Goal: Task Accomplishment & Management: Contribute content

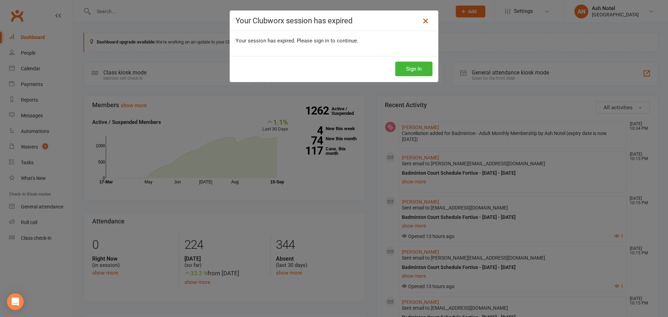
click at [424, 24] on icon at bounding box center [426, 21] width 8 height 8
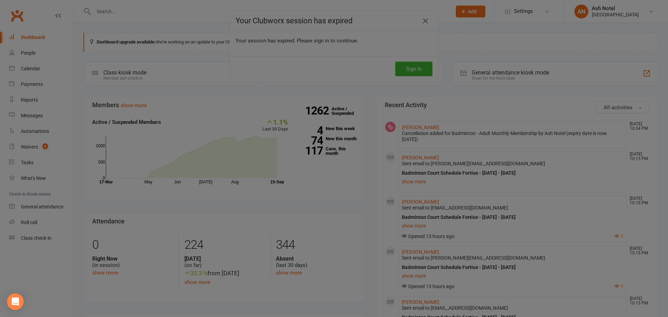
click at [421, 22] on div at bounding box center [334, 158] width 668 height 317
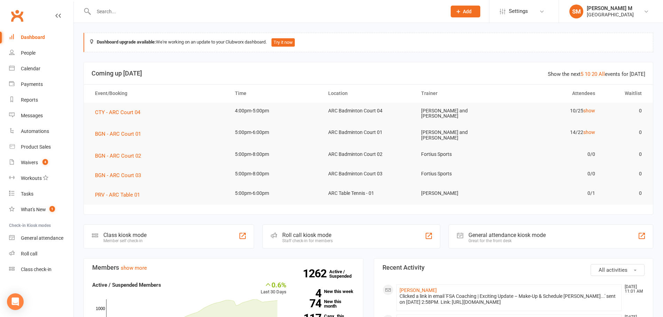
click at [116, 7] on input "text" at bounding box center [267, 12] width 350 height 10
paste input "Praveen Jaganathan"
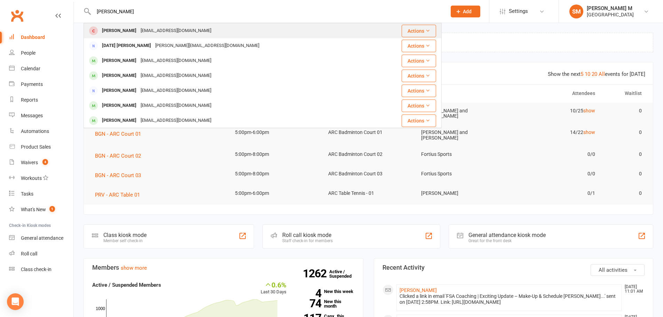
type input "Praveen Jaganathan"
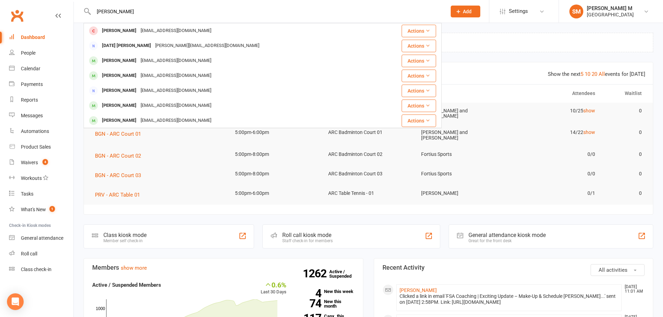
click at [121, 28] on div "PRAVEEN JAGNATHAN" at bounding box center [119, 31] width 39 height 10
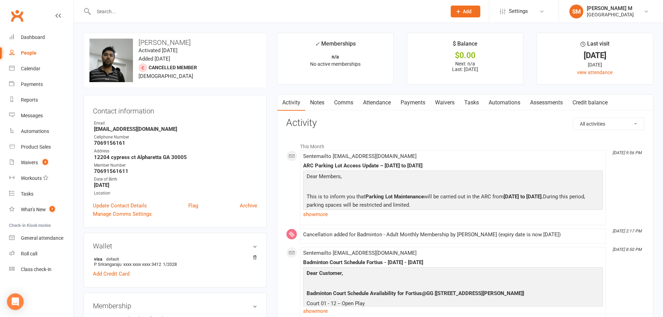
click at [407, 103] on link "Payments" at bounding box center [413, 103] width 34 height 16
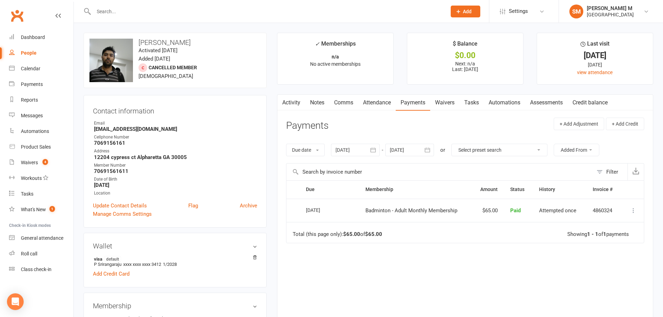
click at [372, 149] on icon "button" at bounding box center [373, 150] width 7 height 7
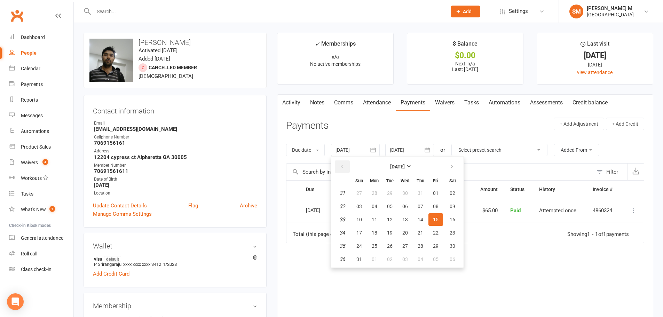
click at [347, 165] on button "button" at bounding box center [342, 166] width 15 height 13
click at [347, 166] on button "button" at bounding box center [342, 166] width 15 height 13
click at [360, 198] on button "01" at bounding box center [359, 193] width 15 height 13
type input "[DATE]"
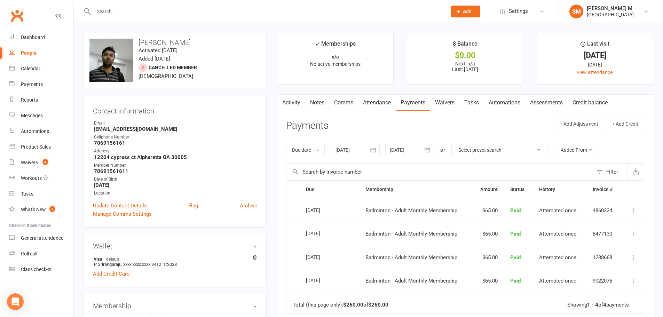
scroll to position [35, 0]
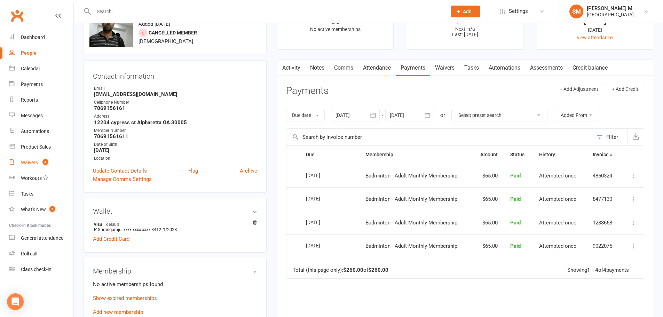
click at [33, 162] on div "Waivers" at bounding box center [29, 163] width 17 height 6
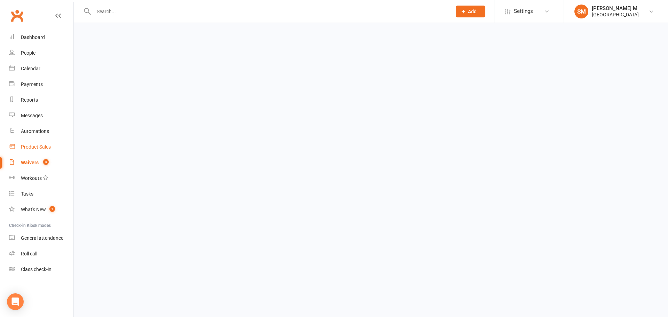
select select "50"
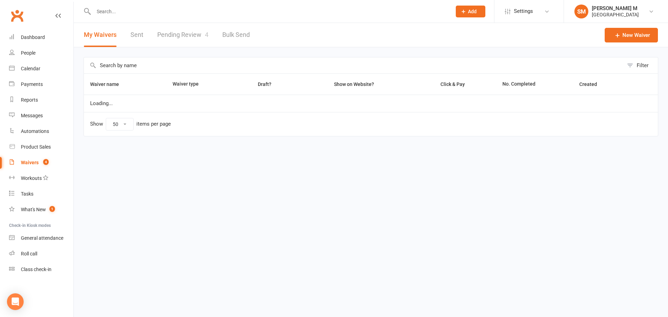
click at [193, 38] on link "Pending Review 4" at bounding box center [182, 35] width 51 height 24
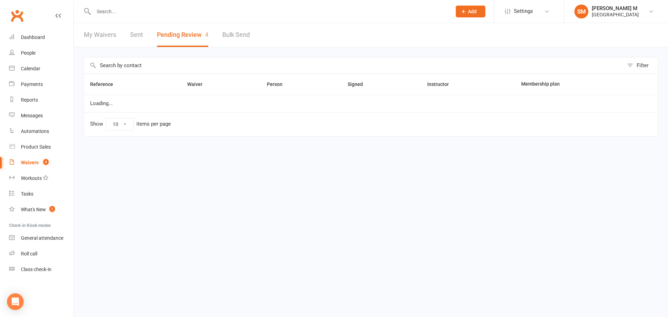
select select "100"
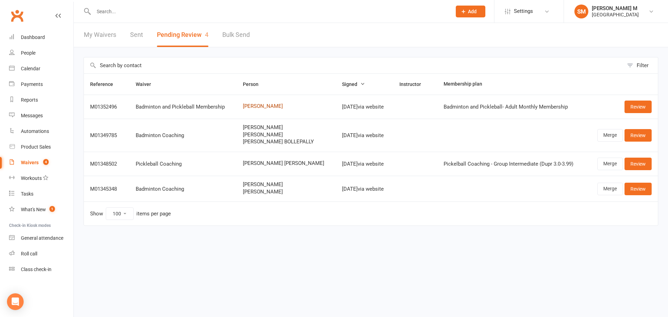
click at [273, 107] on link "[PERSON_NAME]" at bounding box center [286, 106] width 87 height 6
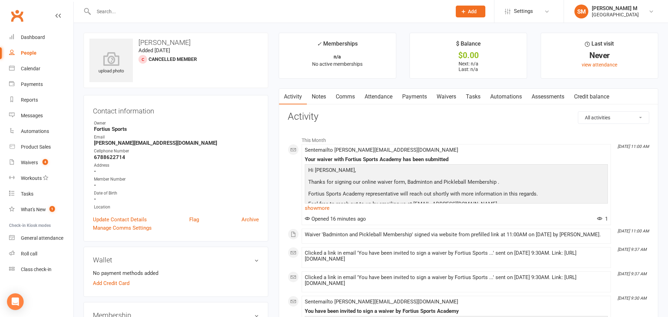
select select "100"
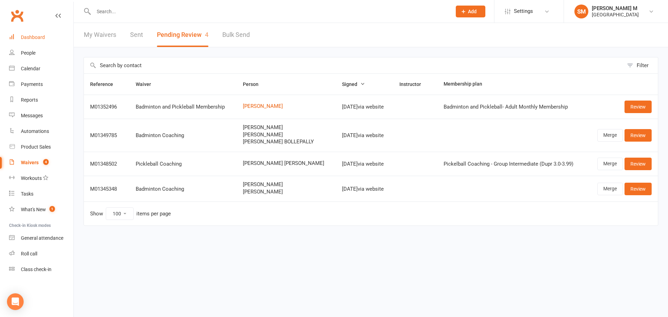
click at [21, 32] on link "Dashboard" at bounding box center [41, 38] width 64 height 16
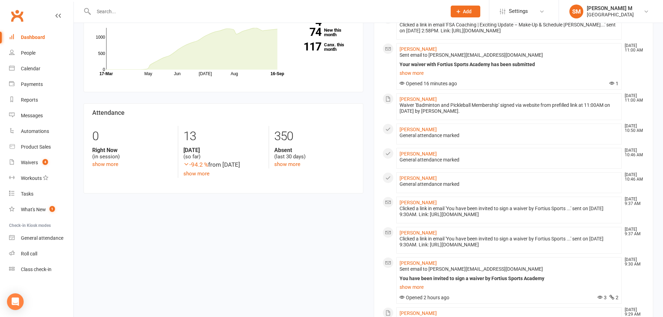
scroll to position [348, 0]
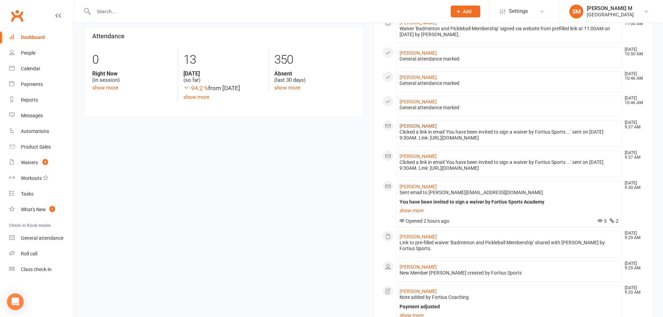
click at [410, 123] on link "[PERSON_NAME]" at bounding box center [418, 126] width 37 height 6
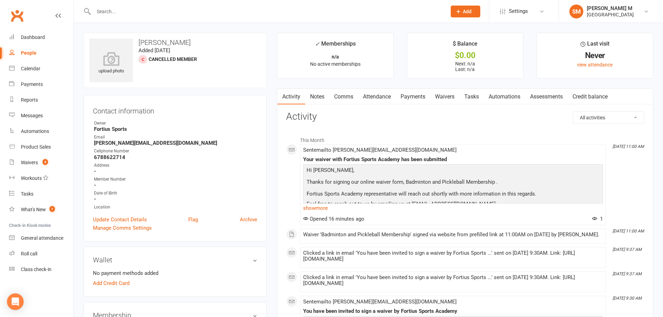
click at [402, 96] on link "Payments" at bounding box center [413, 97] width 34 height 16
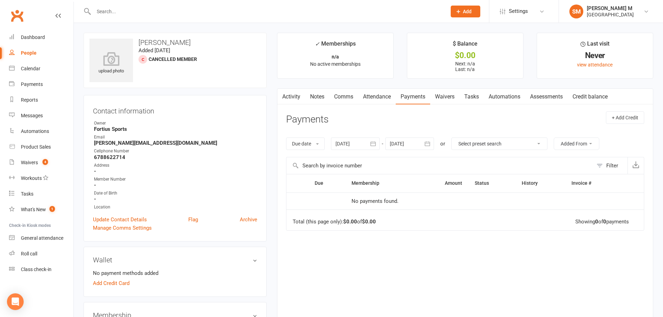
click at [286, 94] on link "Activity" at bounding box center [291, 97] width 28 height 16
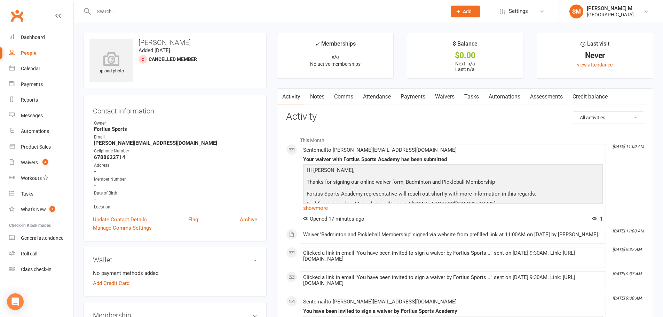
click at [445, 96] on link "Waivers" at bounding box center [444, 97] width 29 height 16
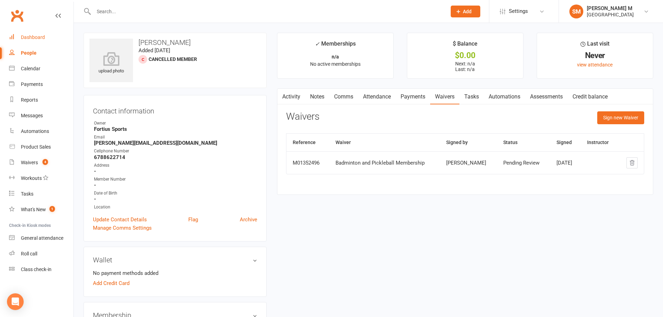
click at [37, 36] on div "Dashboard" at bounding box center [33, 37] width 24 height 6
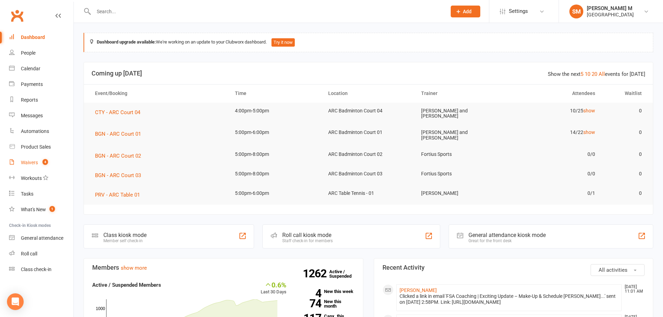
click at [37, 159] on link "Waivers 4" at bounding box center [41, 163] width 64 height 16
select select "50"
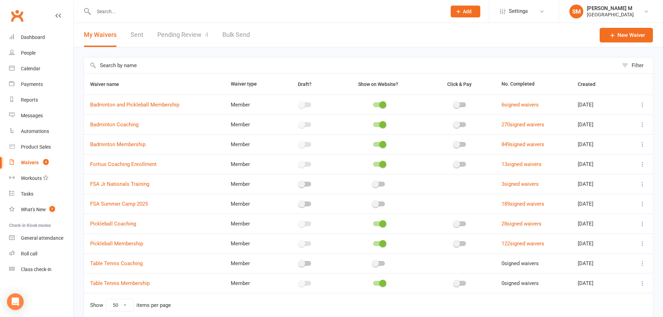
click at [195, 37] on link "Pending Review 4" at bounding box center [182, 35] width 51 height 24
select select "100"
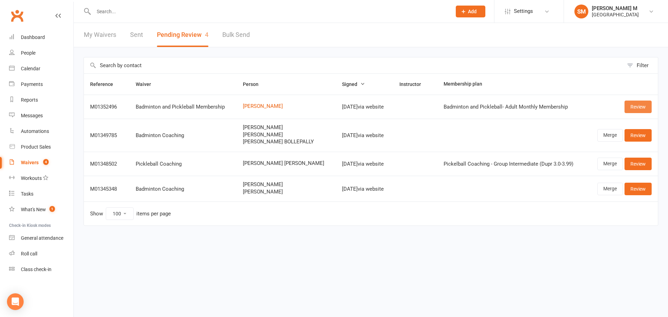
click at [643, 105] on link "Review" at bounding box center [638, 107] width 27 height 13
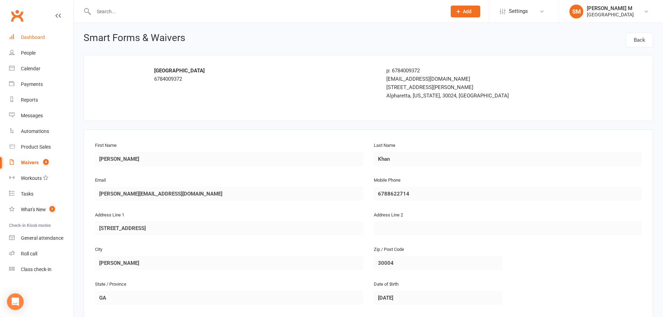
click at [37, 40] on div "Dashboard" at bounding box center [33, 37] width 24 height 6
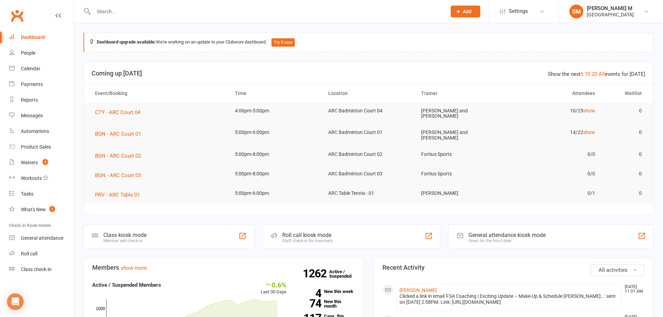
click at [35, 41] on link "Dashboard" at bounding box center [41, 38] width 64 height 16
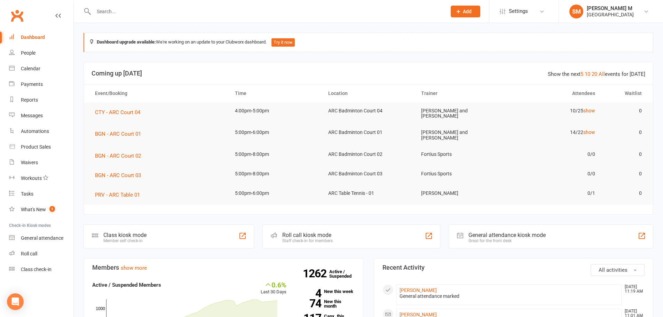
scroll to position [139, 0]
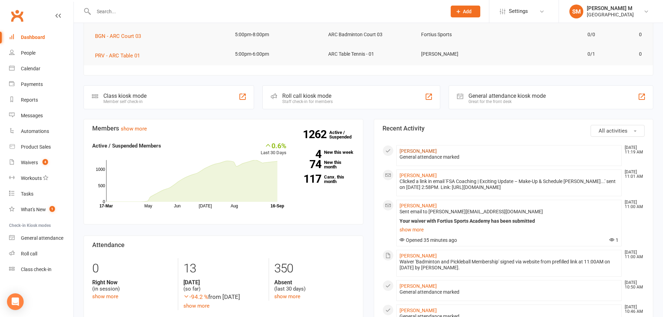
click at [409, 150] on link "[PERSON_NAME]" at bounding box center [418, 151] width 37 height 6
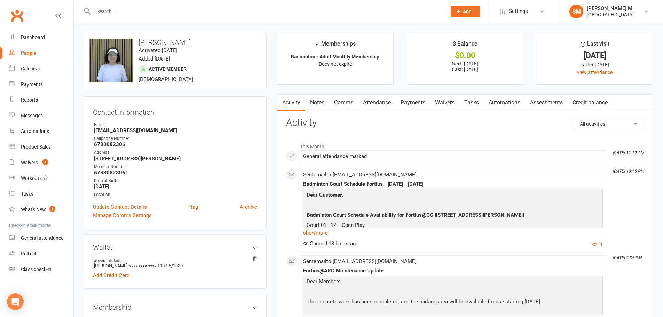
click at [378, 105] on link "Attendance" at bounding box center [377, 103] width 38 height 16
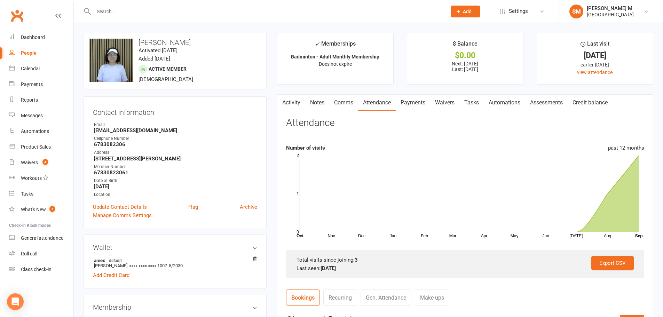
click at [412, 104] on link "Payments" at bounding box center [413, 103] width 34 height 16
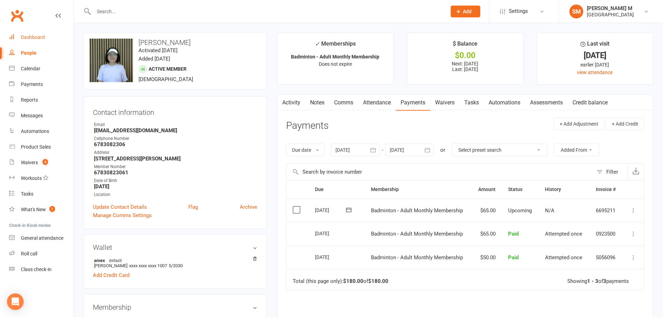
click at [29, 36] on div "Dashboard" at bounding box center [33, 37] width 24 height 6
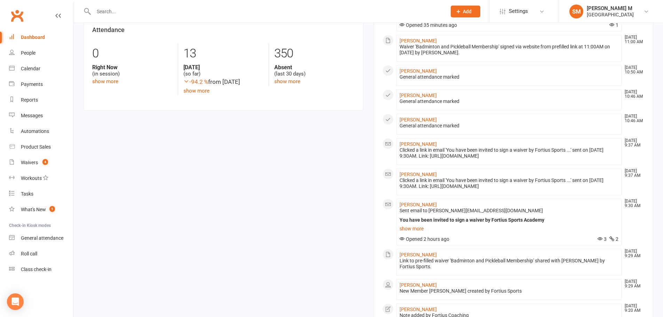
scroll to position [348, 0]
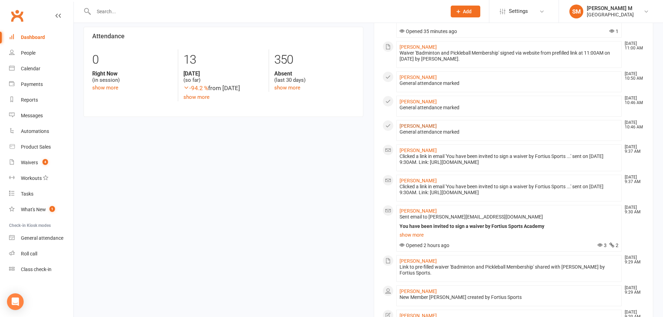
click at [403, 123] on link "[PERSON_NAME]" at bounding box center [418, 126] width 37 height 6
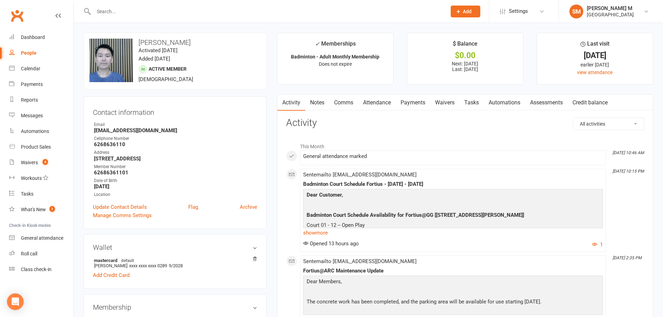
click at [410, 100] on link "Payments" at bounding box center [413, 103] width 34 height 16
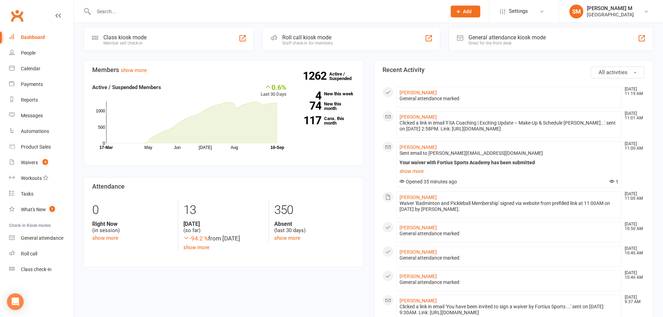
scroll to position [209, 0]
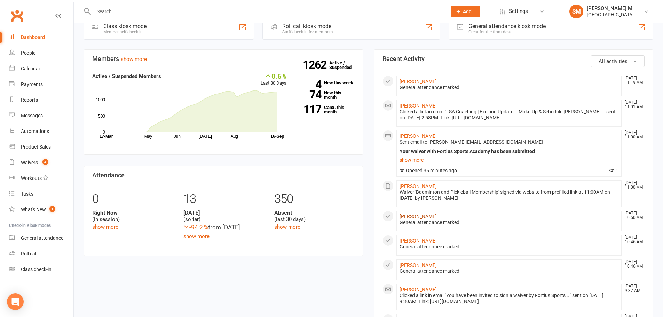
click at [405, 214] on link "[PERSON_NAME]" at bounding box center [418, 217] width 37 height 6
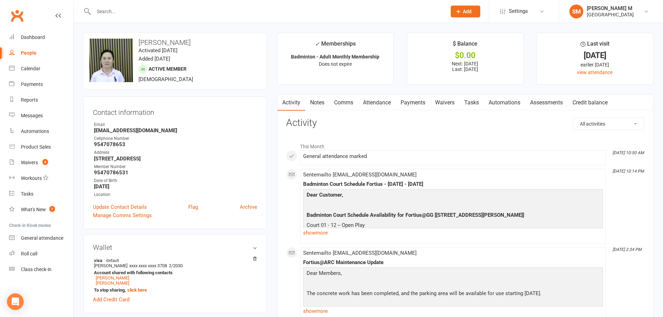
click at [382, 104] on link "Attendance" at bounding box center [377, 103] width 38 height 16
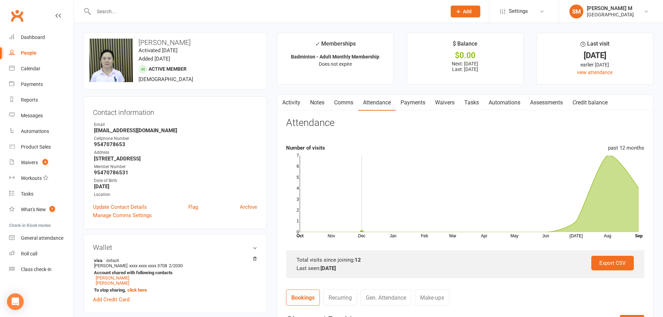
scroll to position [104, 0]
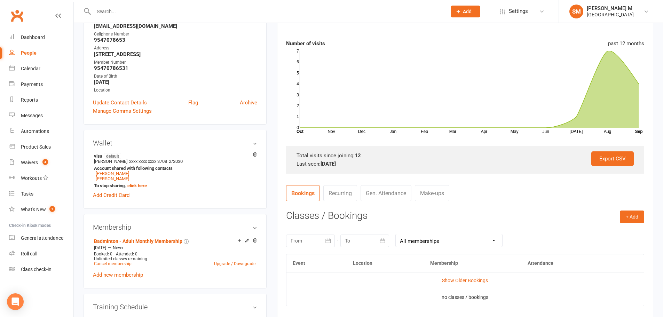
click at [392, 192] on link "Gen. Attendance" at bounding box center [386, 193] width 51 height 16
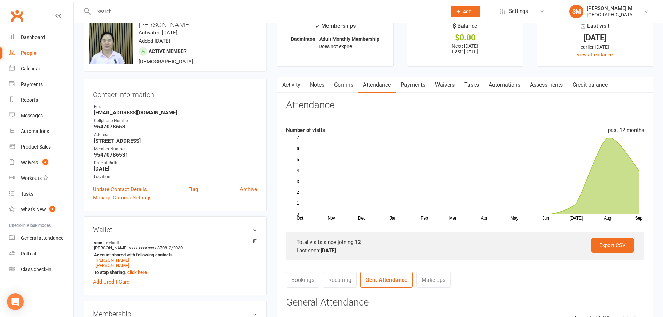
scroll to position [0, 0]
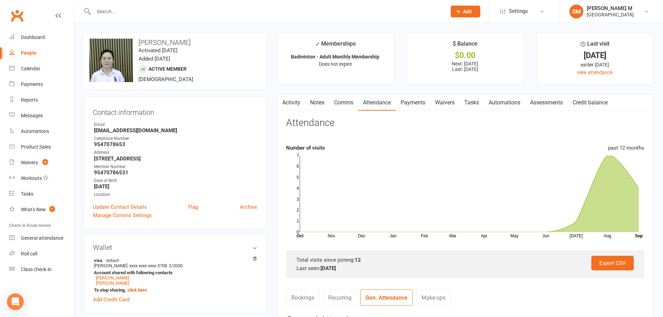
click at [427, 98] on link "Payments" at bounding box center [413, 103] width 34 height 16
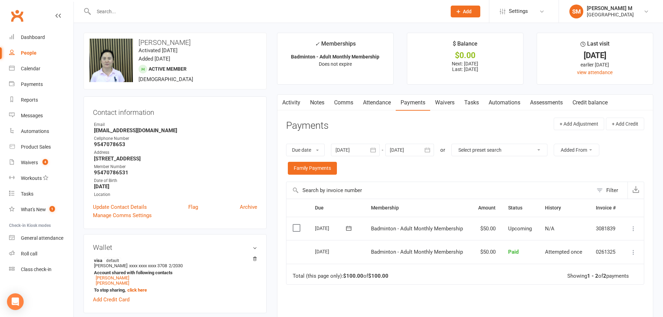
click at [372, 146] on button "button" at bounding box center [373, 150] width 13 height 13
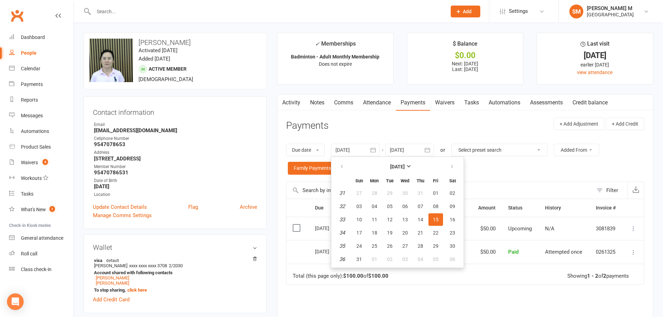
click at [342, 159] on th at bounding box center [342, 166] width 18 height 15
click at [346, 166] on button "button" at bounding box center [342, 166] width 15 height 13
click at [365, 189] on button "01" at bounding box center [359, 193] width 15 height 13
type input "01 Jun 2025"
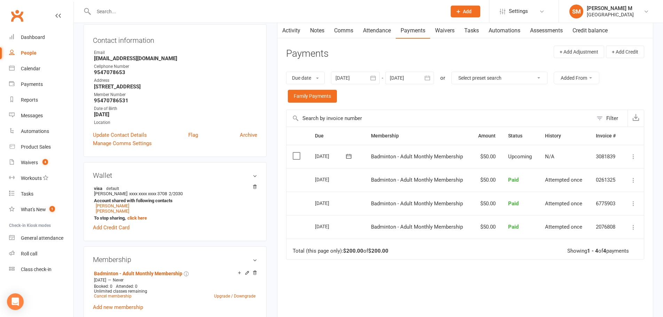
scroll to position [35, 0]
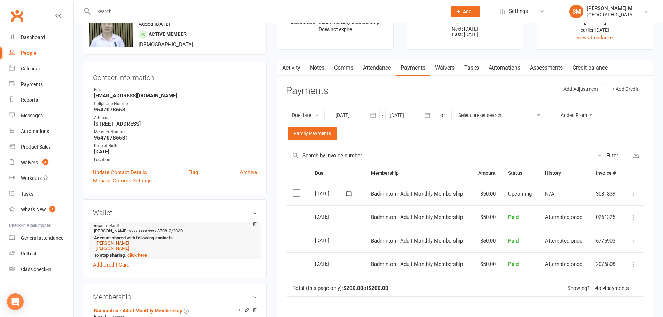
click at [107, 241] on link "Serena Wang" at bounding box center [112, 243] width 33 height 5
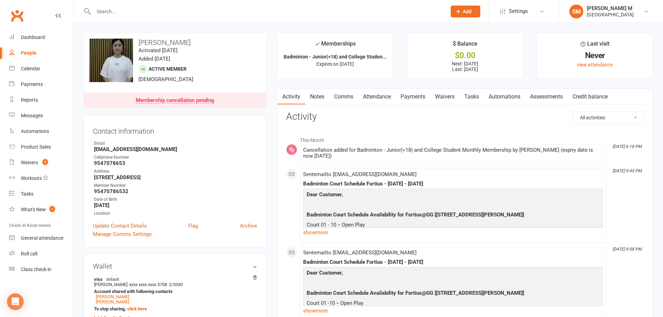
click at [368, 97] on link "Attendance" at bounding box center [377, 97] width 38 height 16
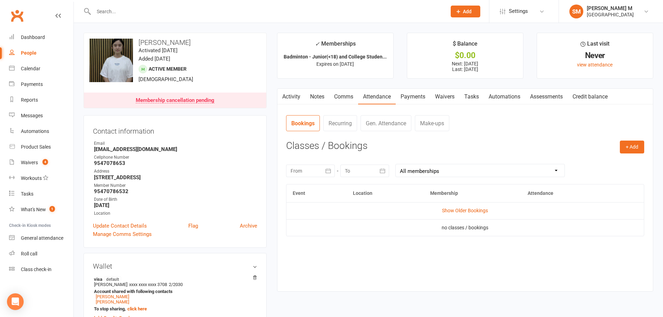
click at [289, 96] on link "Activity" at bounding box center [291, 97] width 28 height 16
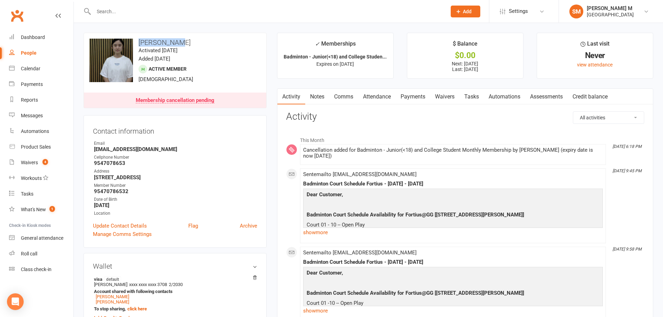
drag, startPoint x: 179, startPoint y: 43, endPoint x: 139, endPoint y: 40, distance: 40.1
click at [139, 40] on h3 "Serena Wang" at bounding box center [174, 43] width 171 height 8
copy h3 "Serena Wang"
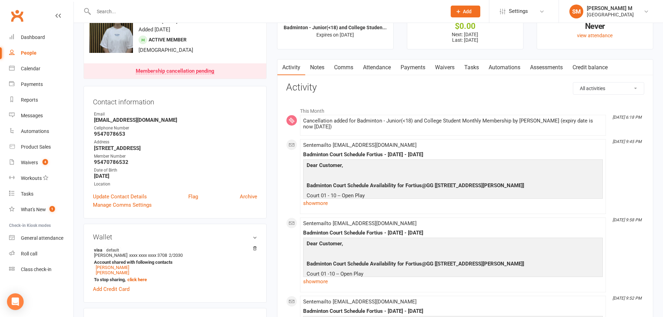
scroll to position [70, 0]
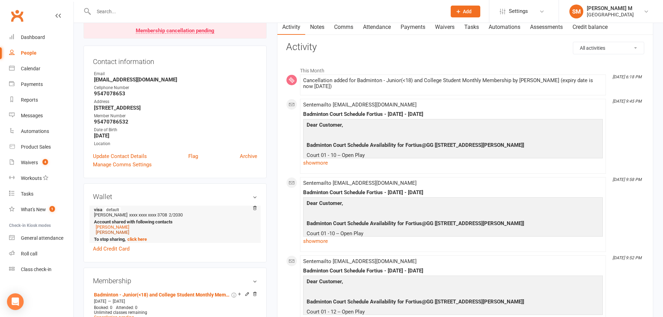
click at [114, 234] on link "Genevieve Wang" at bounding box center [112, 232] width 33 height 5
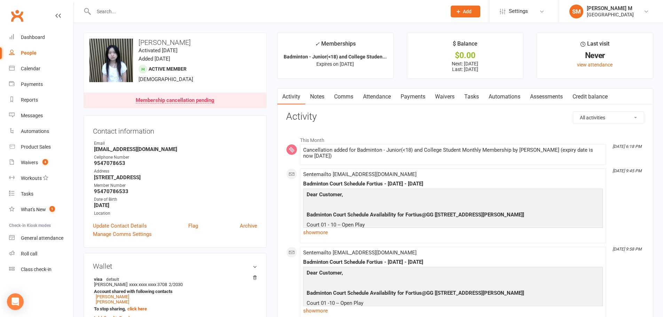
click at [410, 92] on link "Payments" at bounding box center [413, 97] width 34 height 16
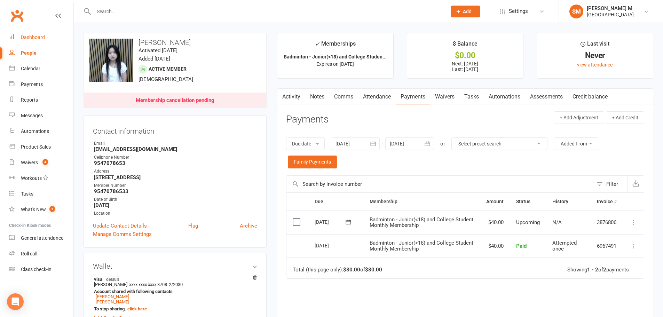
click at [26, 39] on div "Dashboard" at bounding box center [33, 37] width 24 height 6
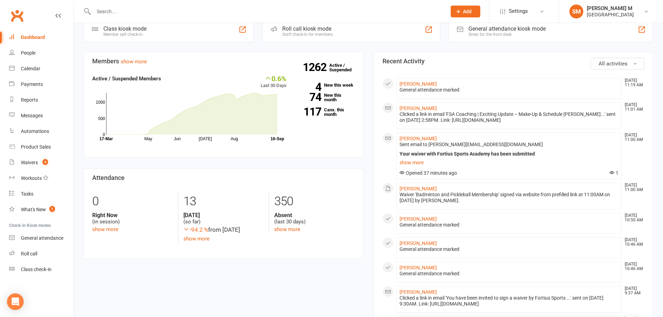
scroll to position [278, 0]
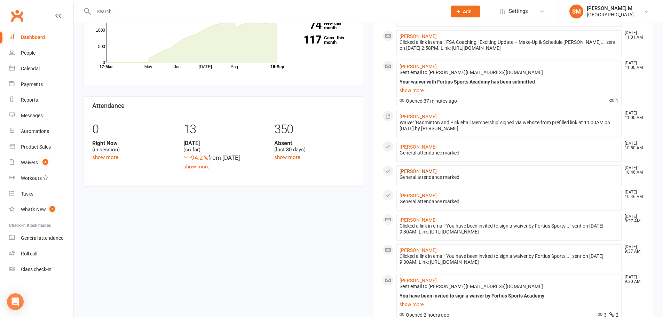
click at [407, 168] on link "[PERSON_NAME]" at bounding box center [418, 171] width 37 height 6
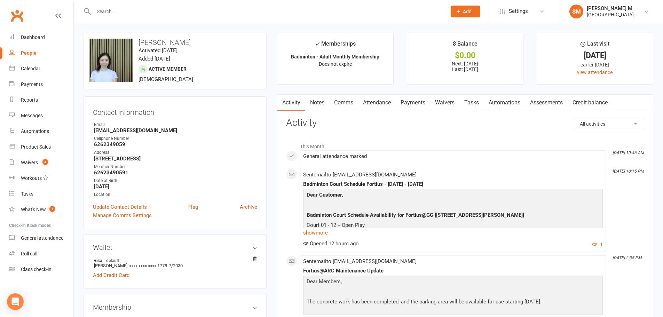
click at [421, 102] on link "Payments" at bounding box center [413, 103] width 34 height 16
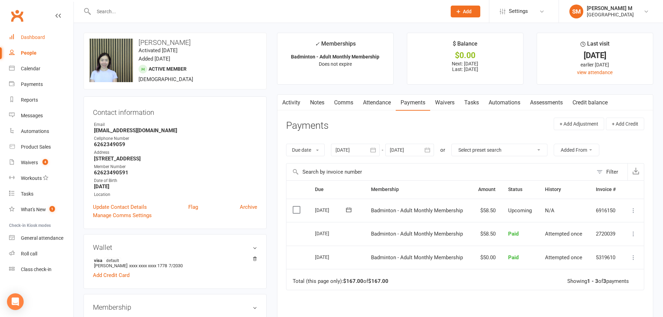
click at [21, 40] on div "Dashboard" at bounding box center [33, 37] width 24 height 6
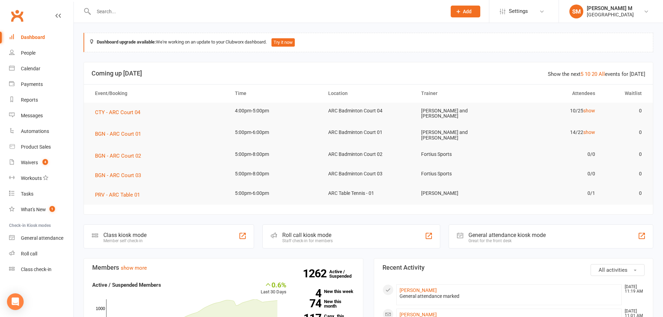
click at [26, 35] on div "Dashboard" at bounding box center [33, 37] width 24 height 6
click at [141, 9] on input "text" at bounding box center [267, 12] width 350 height 10
paste input "[EMAIL_ADDRESS][DOMAIN_NAME]"
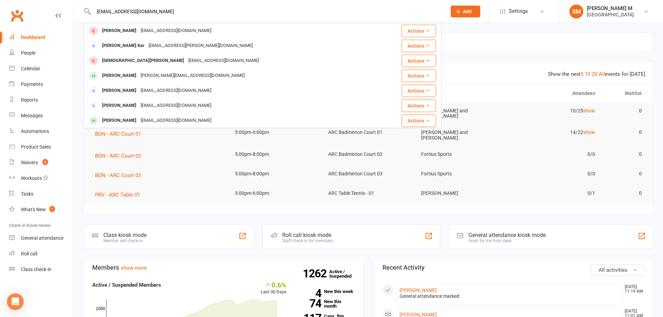
drag, startPoint x: 141, startPoint y: 14, endPoint x: 91, endPoint y: 15, distance: 50.1
click at [91, 15] on div "[EMAIL_ADDRESS][DOMAIN_NAME] [PERSON_NAME] [EMAIL_ADDRESS][DOMAIN_NAME] Actions…" at bounding box center [263, 11] width 358 height 23
paste input "[PERSON_NAME]"
type input "[PERSON_NAME]"
click at [36, 36] on div "Dashboard" at bounding box center [33, 37] width 24 height 6
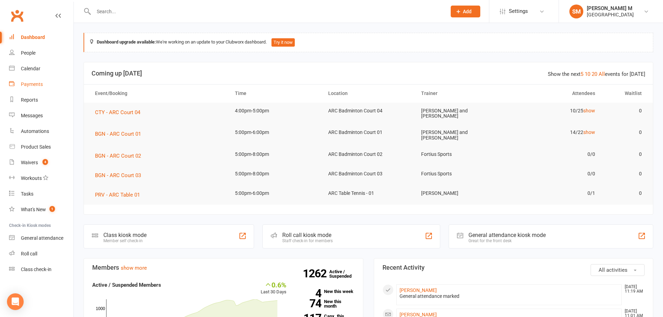
click at [38, 85] on div "Payments" at bounding box center [32, 84] width 22 height 6
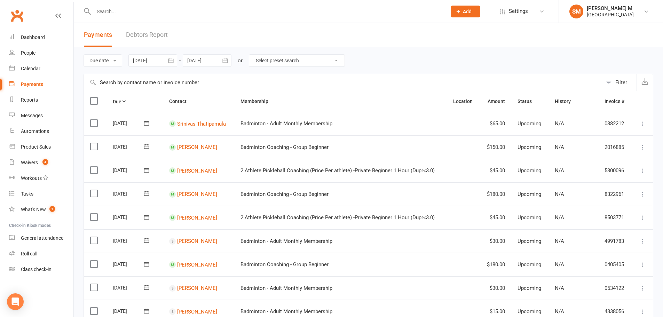
click at [170, 59] on icon "button" at bounding box center [170, 60] width 7 height 7
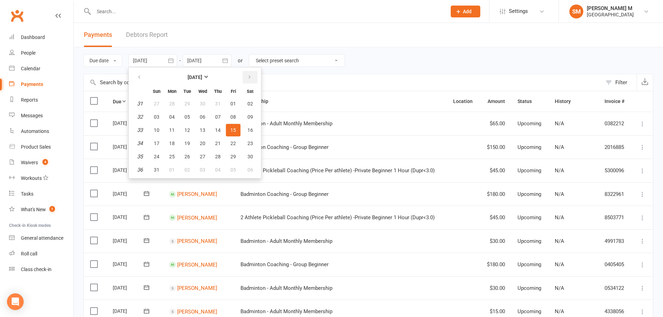
click at [249, 76] on icon "button" at bounding box center [249, 77] width 5 height 6
click at [172, 102] on span "01" at bounding box center [172, 104] width 6 height 6
type input "[DATE]"
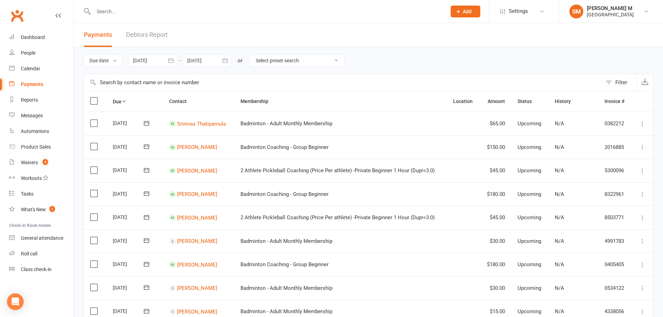
click at [226, 61] on icon "button" at bounding box center [225, 60] width 7 height 7
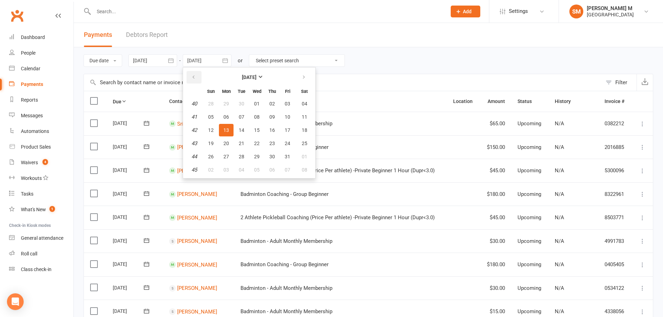
click at [194, 76] on icon "button" at bounding box center [193, 77] width 5 height 6
click at [246, 154] on button "30" at bounding box center [241, 156] width 15 height 13
type input "[DATE]"
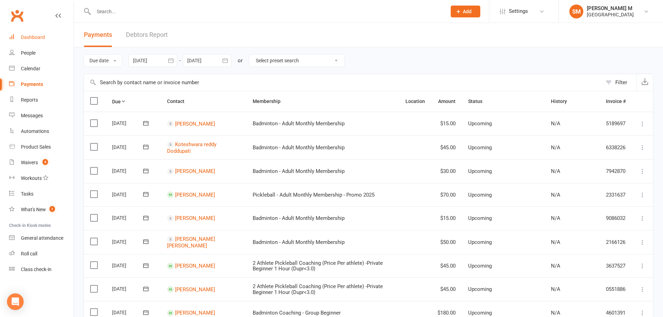
click at [28, 32] on link "Dashboard" at bounding box center [41, 38] width 64 height 16
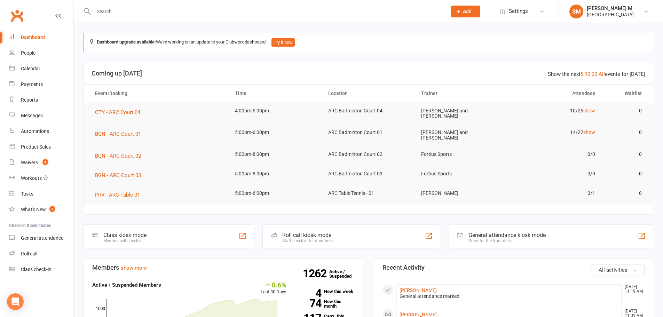
click at [38, 42] on link "Dashboard" at bounding box center [41, 38] width 64 height 16
click at [39, 37] on div "Dashboard" at bounding box center [33, 37] width 24 height 6
click at [32, 38] on div "Dashboard" at bounding box center [33, 37] width 24 height 6
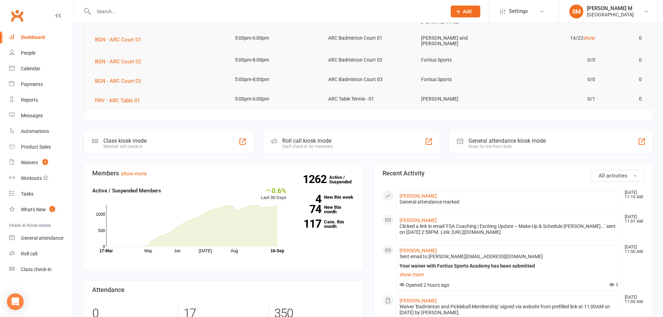
scroll to position [104, 0]
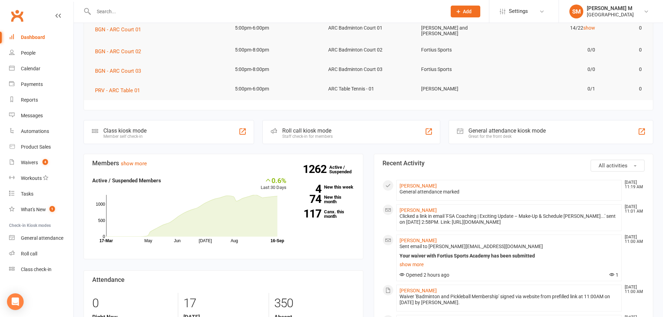
click at [36, 38] on div "Dashboard" at bounding box center [33, 37] width 24 height 6
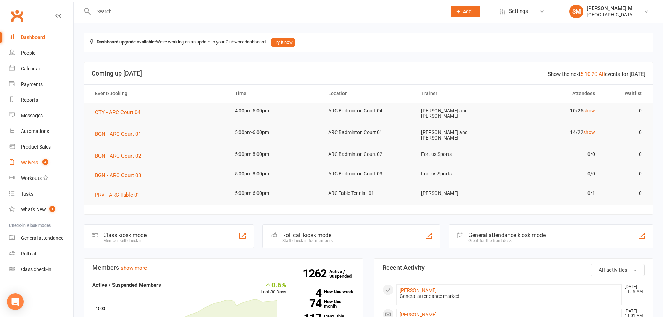
click at [32, 164] on div "Waivers" at bounding box center [29, 163] width 17 height 6
select select "50"
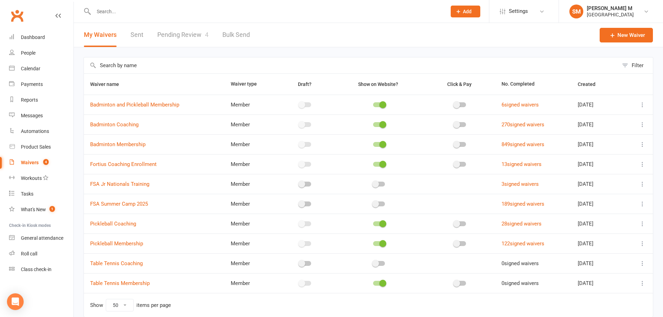
click at [164, 31] on link "Pending Review 4" at bounding box center [182, 35] width 51 height 24
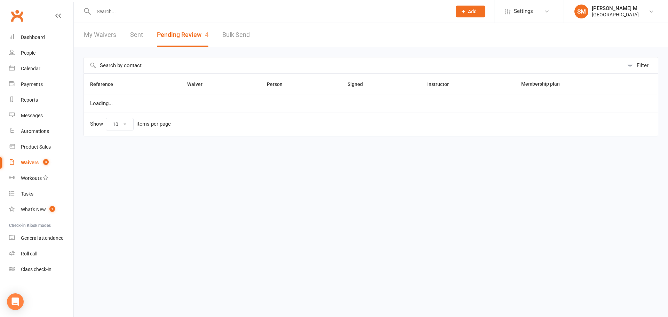
select select "100"
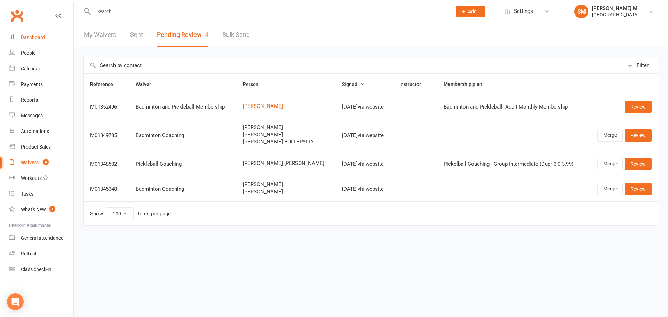
click at [53, 36] on link "Dashboard" at bounding box center [41, 38] width 64 height 16
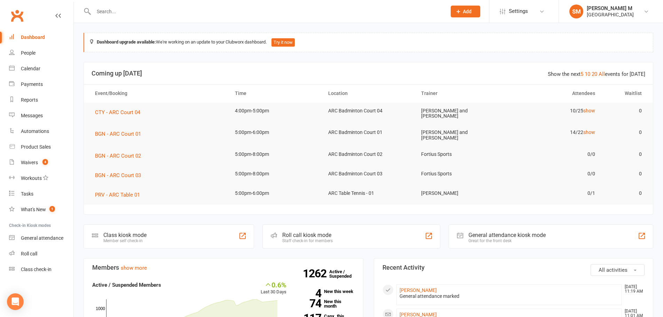
click at [34, 40] on div "Dashboard" at bounding box center [33, 37] width 24 height 6
click at [34, 33] on link "Dashboard" at bounding box center [41, 38] width 64 height 16
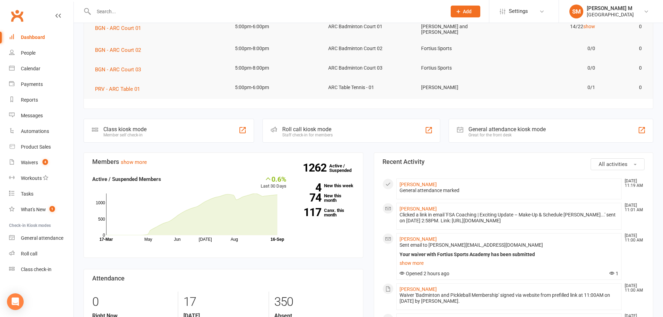
scroll to position [139, 0]
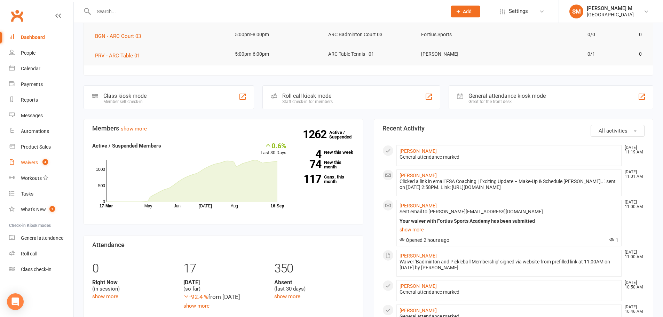
click at [30, 165] on div "Waivers" at bounding box center [29, 163] width 17 height 6
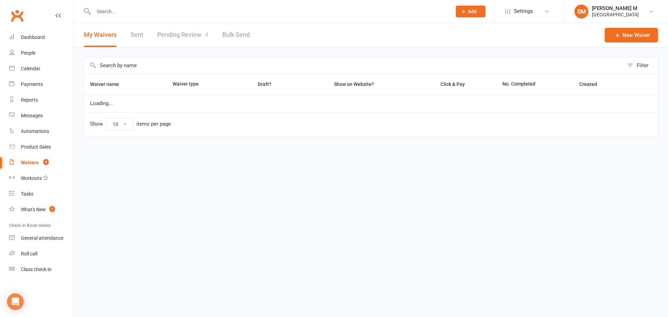
select select "50"
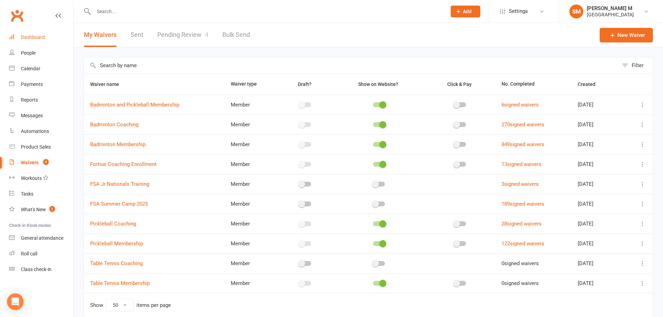
click at [28, 33] on link "Dashboard" at bounding box center [41, 38] width 64 height 16
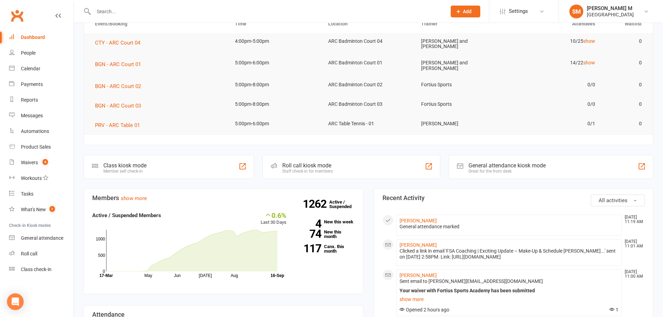
scroll to position [174, 0]
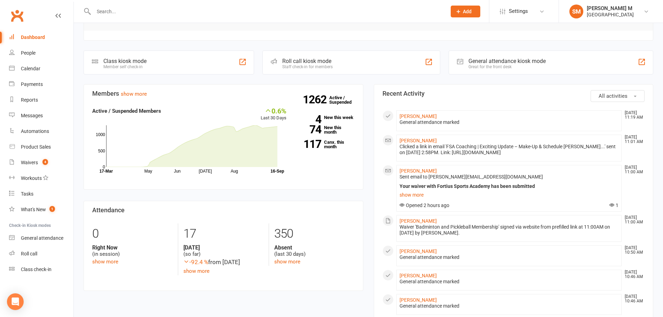
click at [38, 37] on div "Dashboard" at bounding box center [33, 37] width 24 height 6
click at [158, 7] on input "text" at bounding box center [267, 12] width 350 height 10
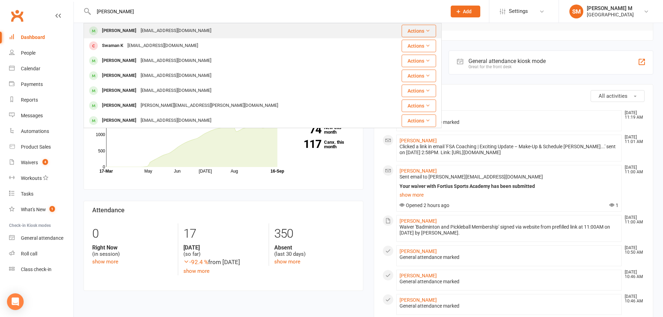
type input "[PERSON_NAME]"
click at [91, 29] on span at bounding box center [93, 30] width 9 height 9
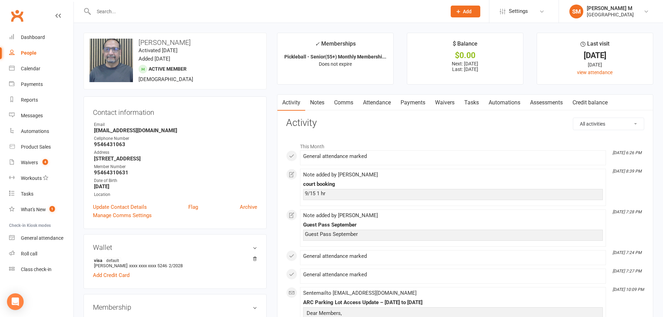
click at [322, 101] on link "Notes" at bounding box center [317, 103] width 24 height 16
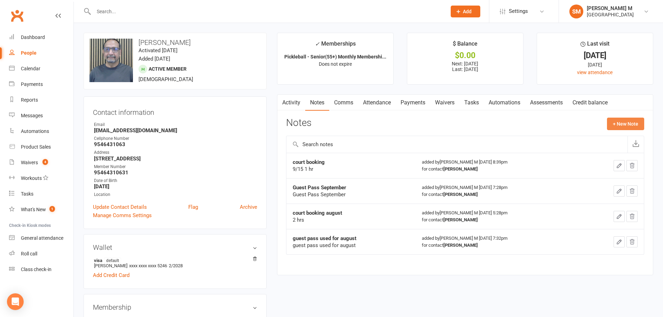
click at [625, 121] on button "+ New Note" at bounding box center [625, 124] width 37 height 13
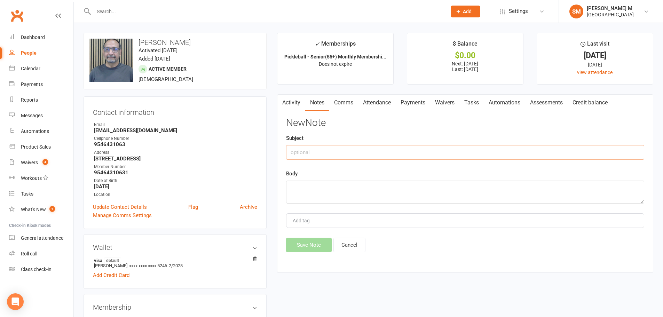
click at [329, 153] on input "text" at bounding box center [465, 152] width 358 height 15
type input "court booking"
click at [331, 186] on textarea at bounding box center [465, 192] width 358 height 23
type textarea "9/18 7to 8"
click at [322, 243] on button "Save Note" at bounding box center [309, 245] width 46 height 15
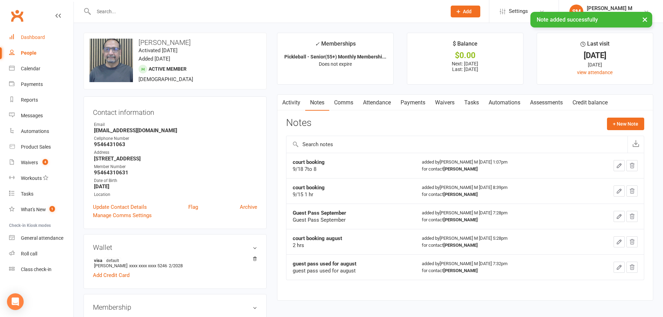
click at [22, 42] on link "Dashboard" at bounding box center [41, 38] width 64 height 16
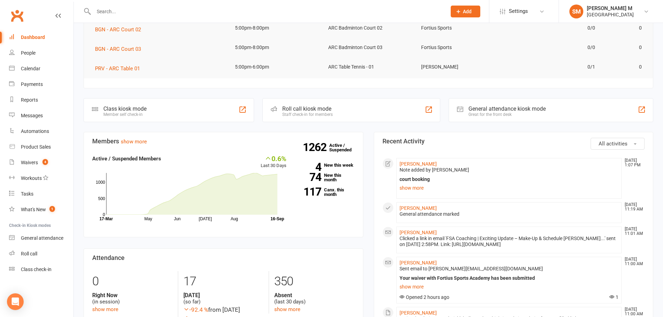
scroll to position [35, 0]
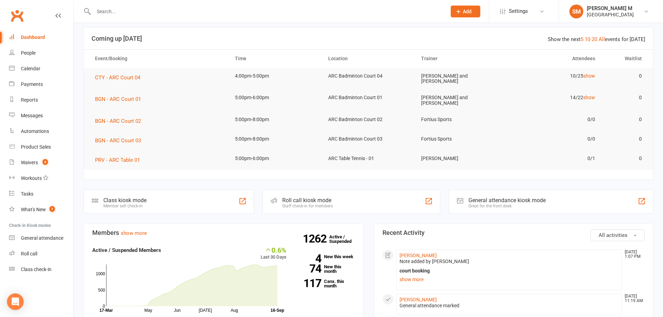
click at [23, 35] on div "Dashboard" at bounding box center [33, 37] width 24 height 6
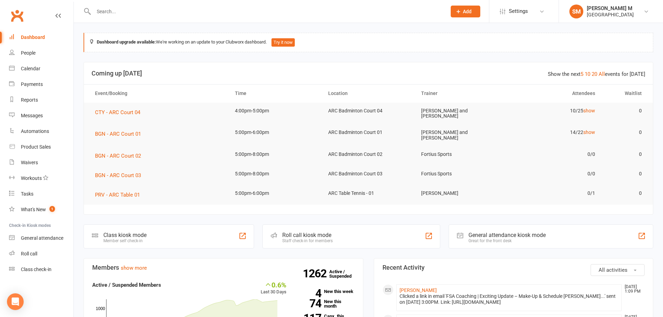
scroll to position [139, 0]
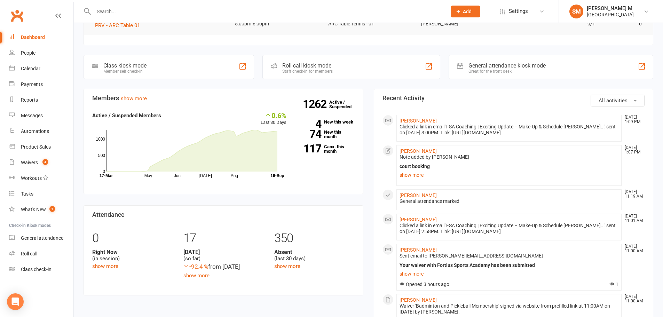
scroll to position [174, 0]
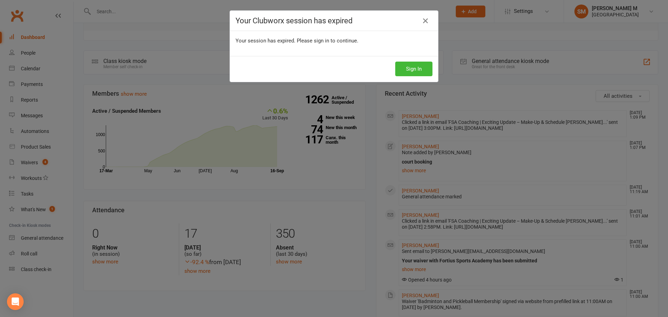
click at [142, 56] on div "Your Clubworx session has expired Your session has expired. Please sign in to c…" at bounding box center [334, 158] width 668 height 317
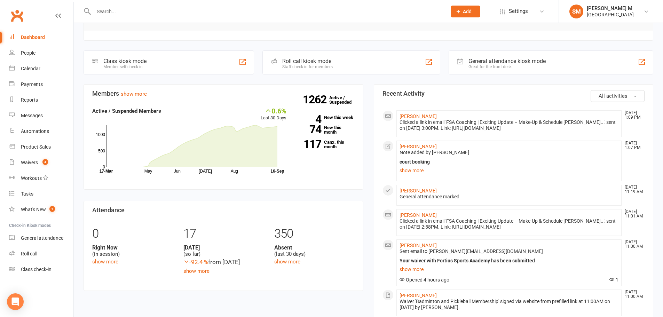
click at [23, 39] on div "Dashboard" at bounding box center [33, 37] width 24 height 6
